Goal: Navigation & Orientation: Find specific page/section

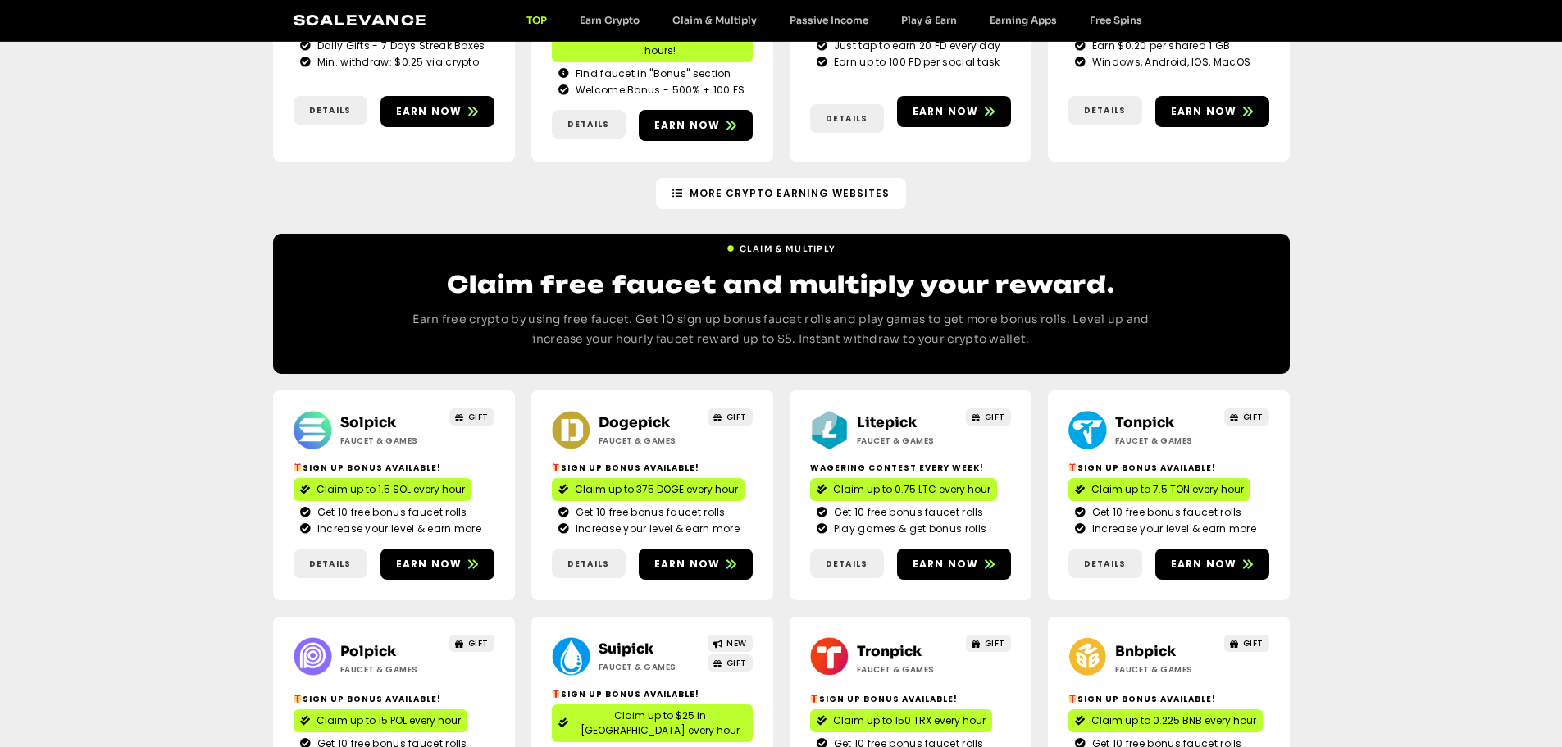
scroll to position [656, 0]
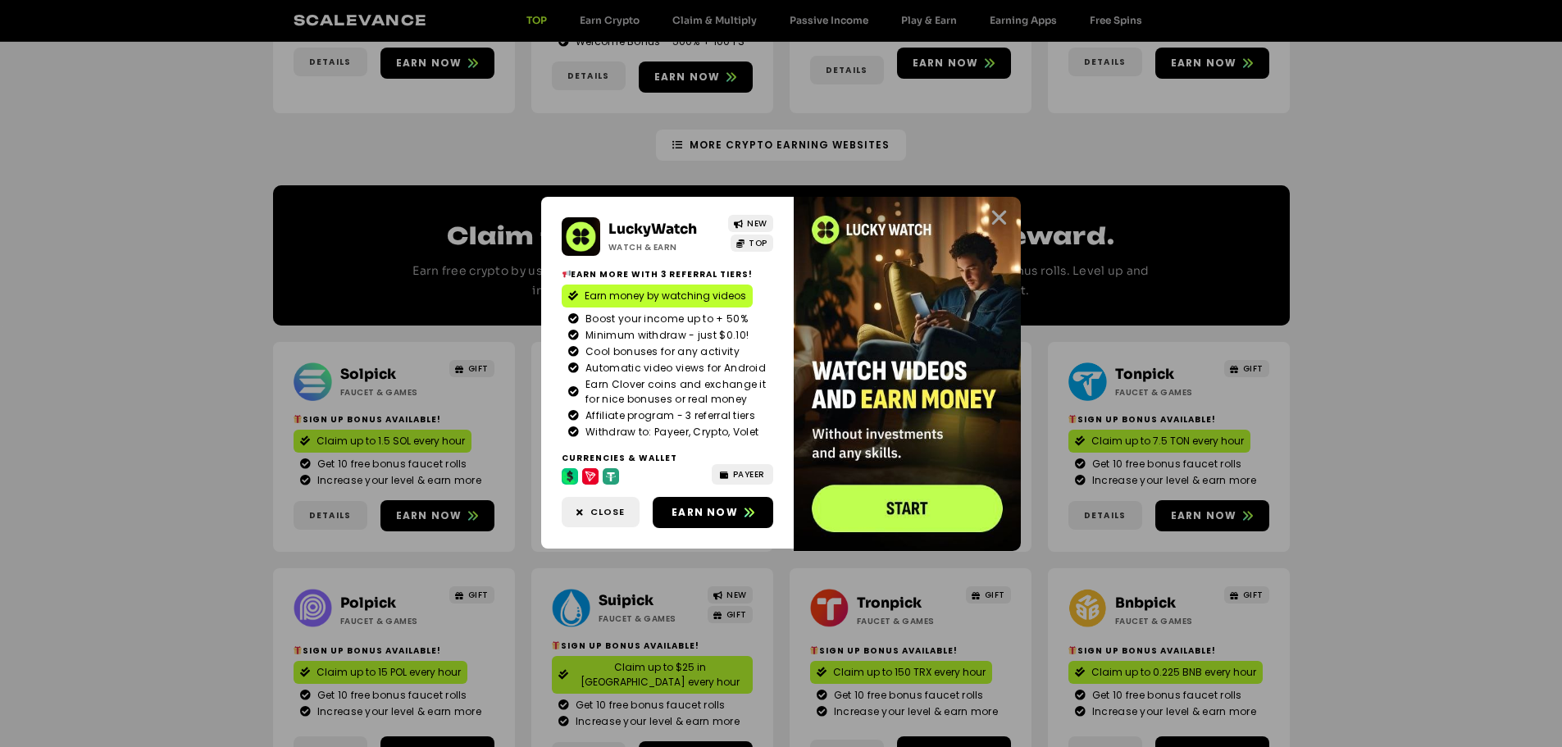
click at [999, 212] on icon "Close" at bounding box center [999, 217] width 20 height 20
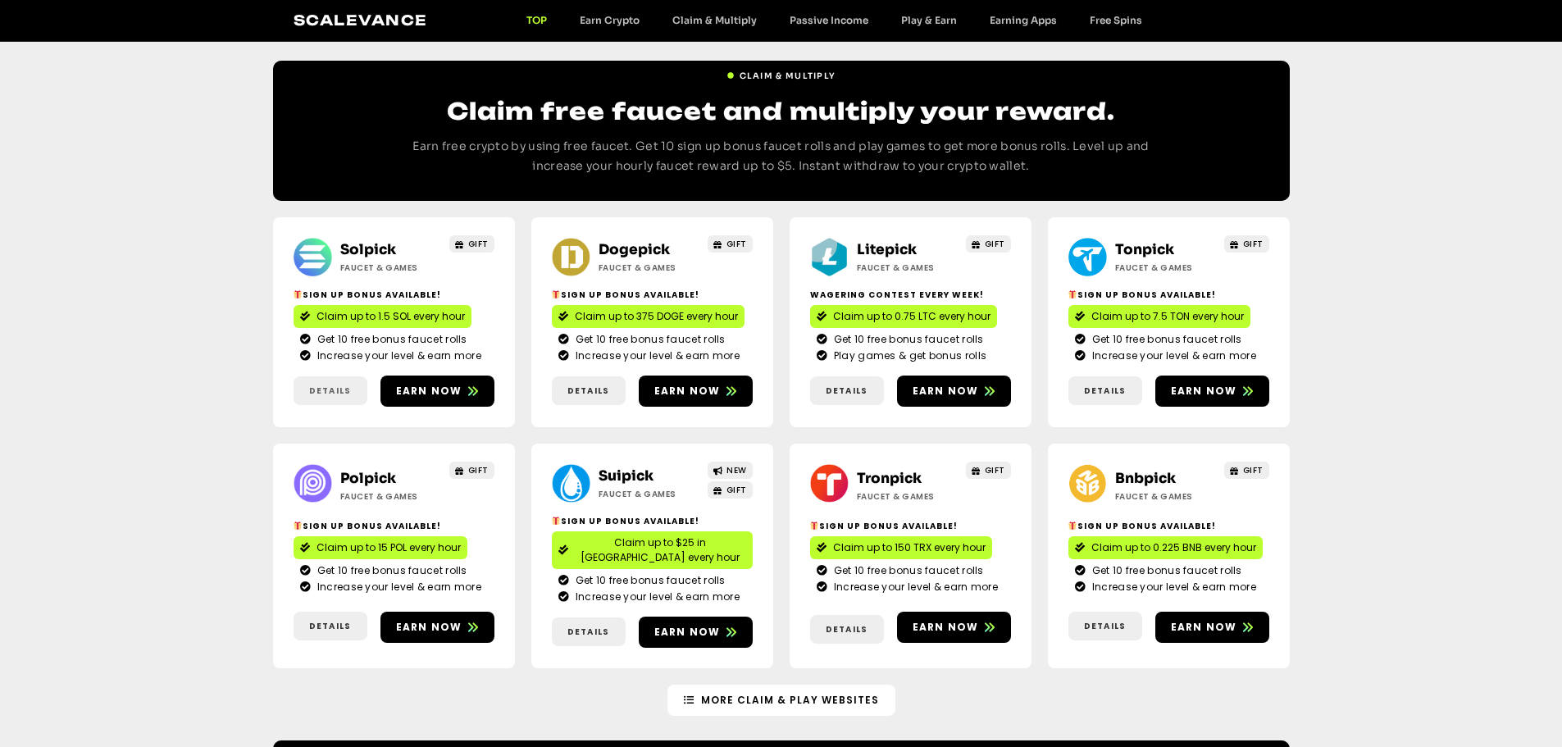
scroll to position [820, 0]
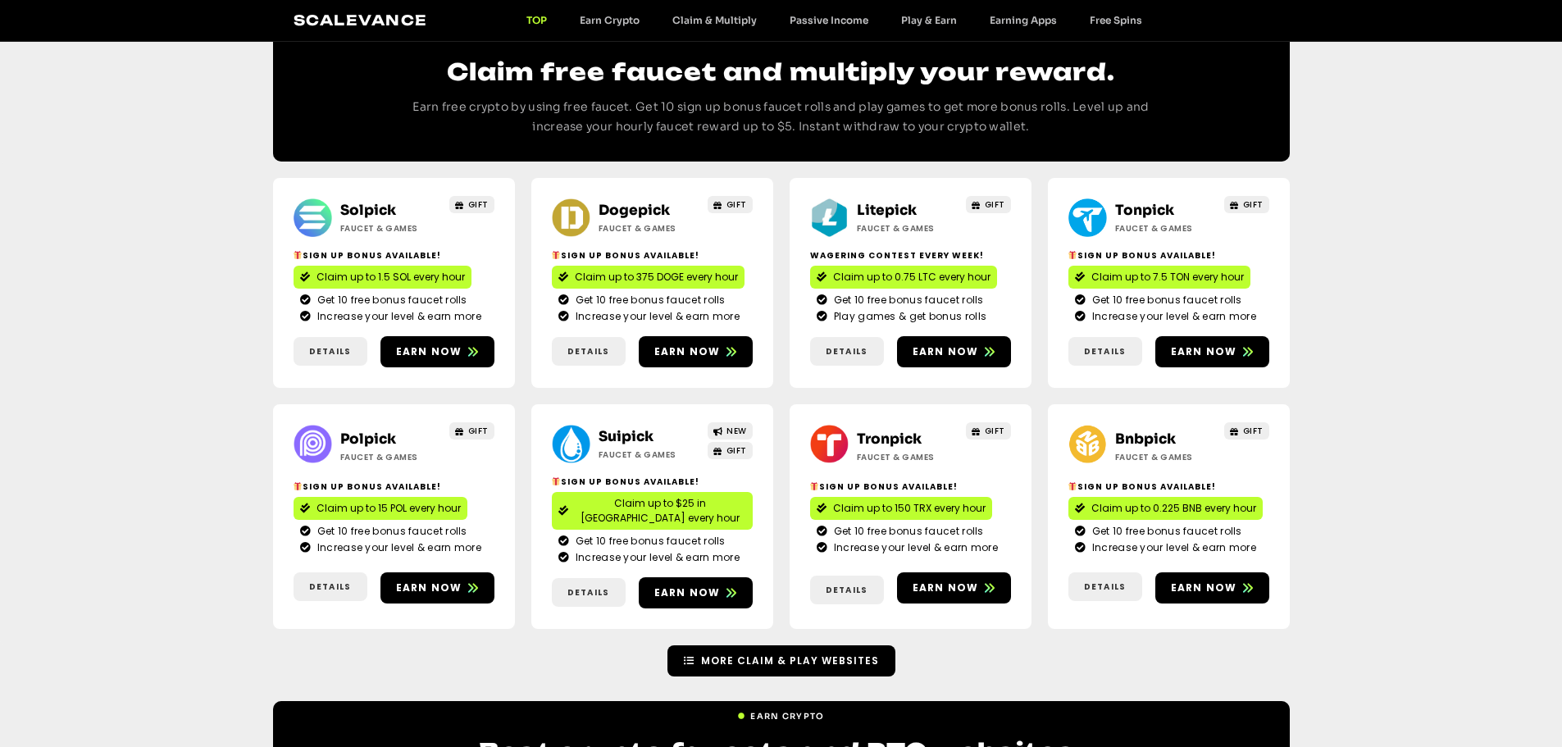
click at [785, 653] on span "More Claim & Play Websites" at bounding box center [790, 660] width 178 height 15
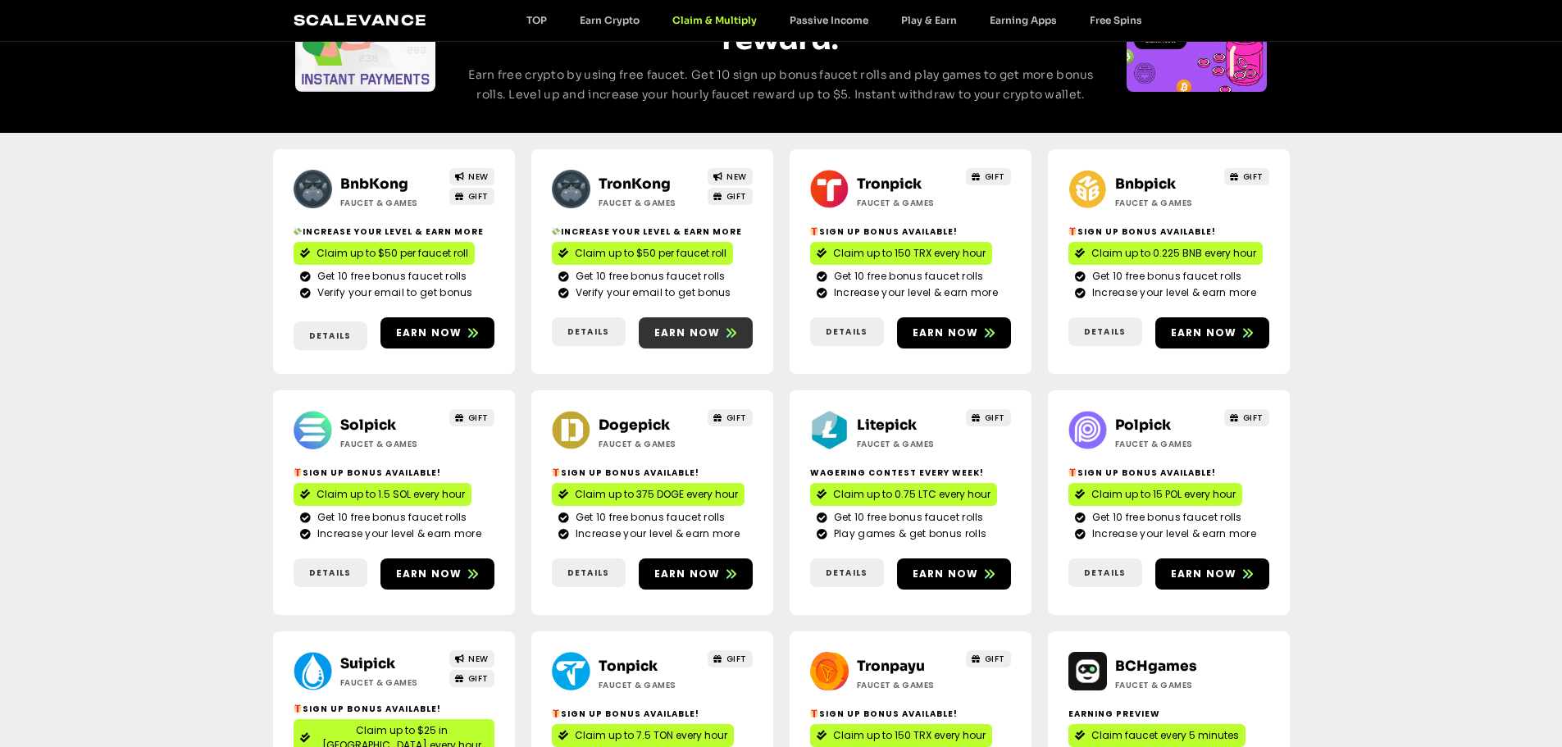
scroll to position [164, 0]
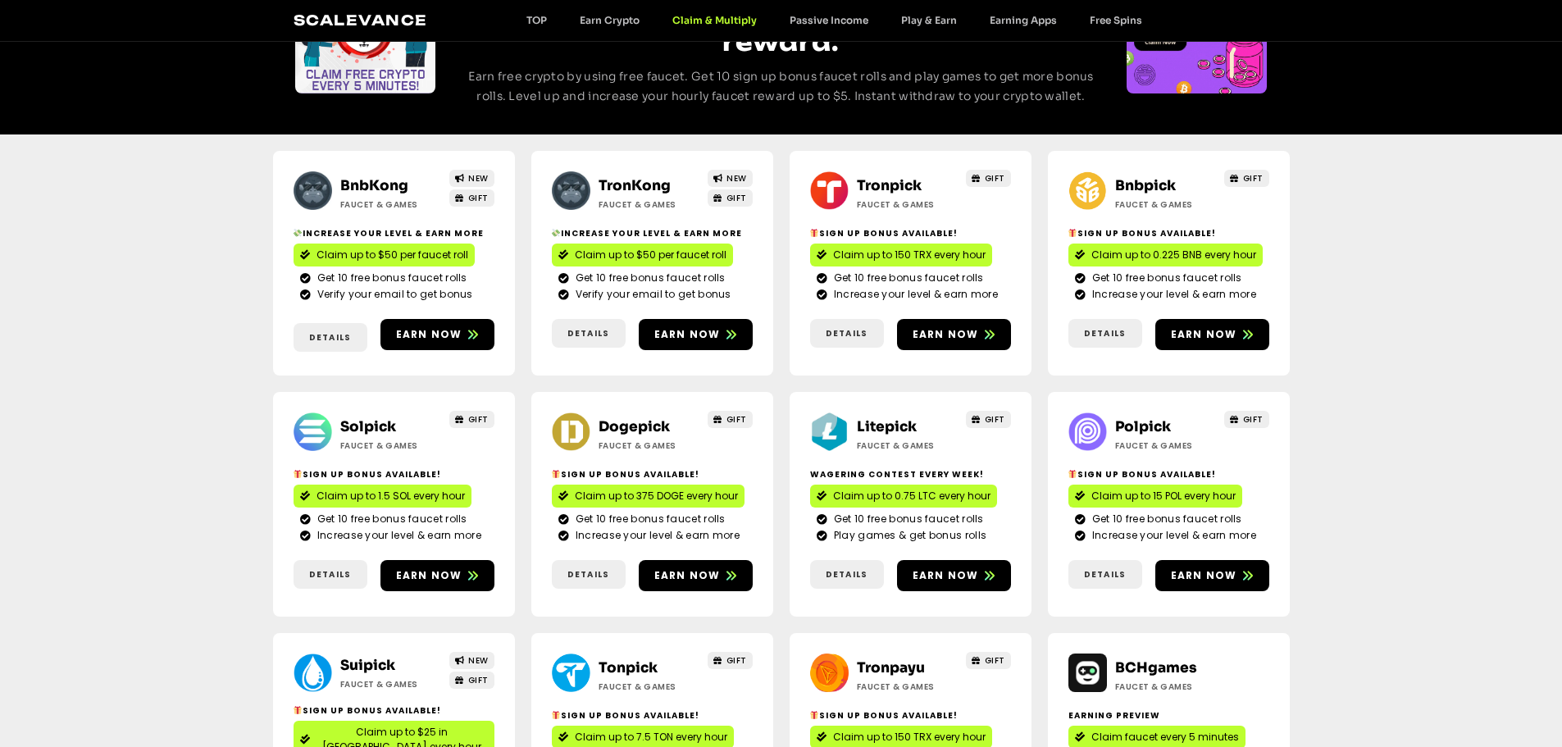
click at [1355, 260] on div "BnbKong Faucet & Games NEW GIFT Increase your level & earn more Claim up to $50…" at bounding box center [781, 749] width 1562 height 1230
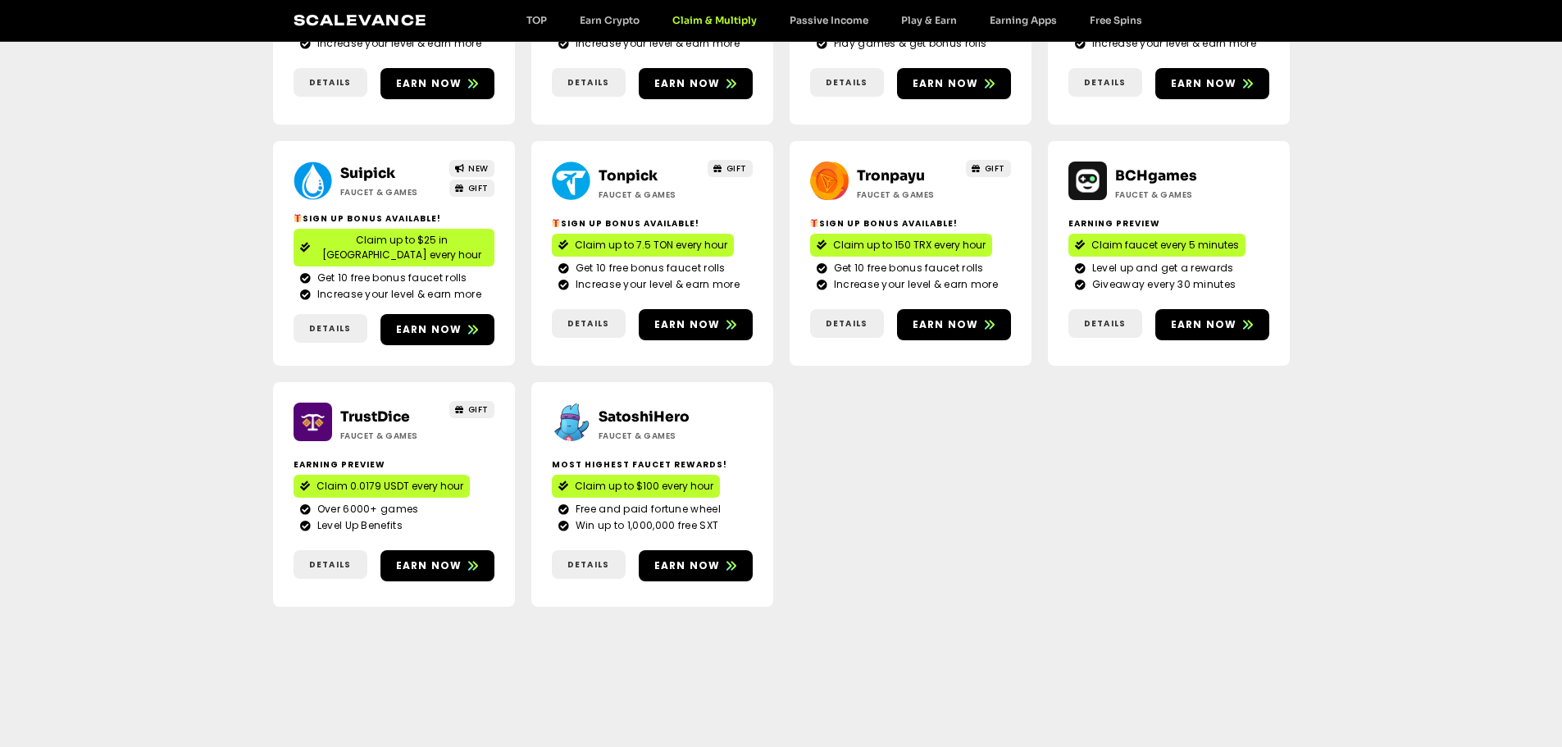
scroll to position [574, 0]
